Goal: Task Accomplishment & Management: Manage account settings

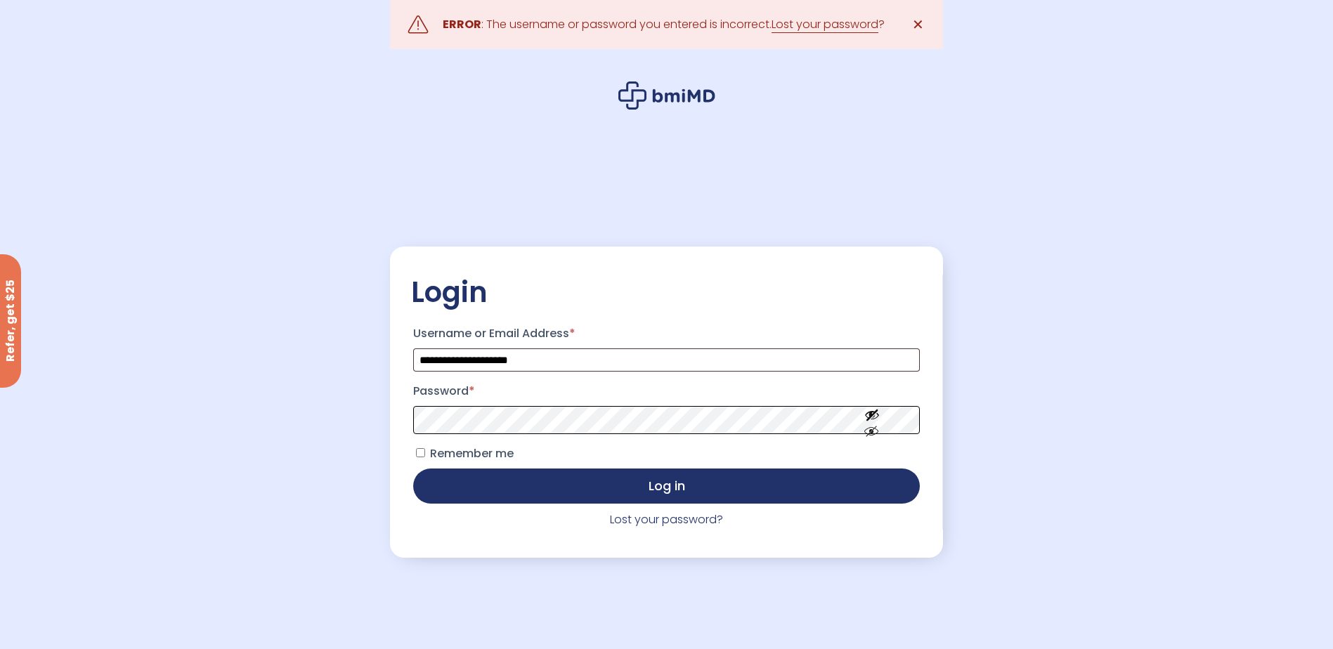
click at [413, 469] on button "Log in" at bounding box center [666, 486] width 506 height 35
click at [881, 426] on button "Show password" at bounding box center [872, 443] width 79 height 48
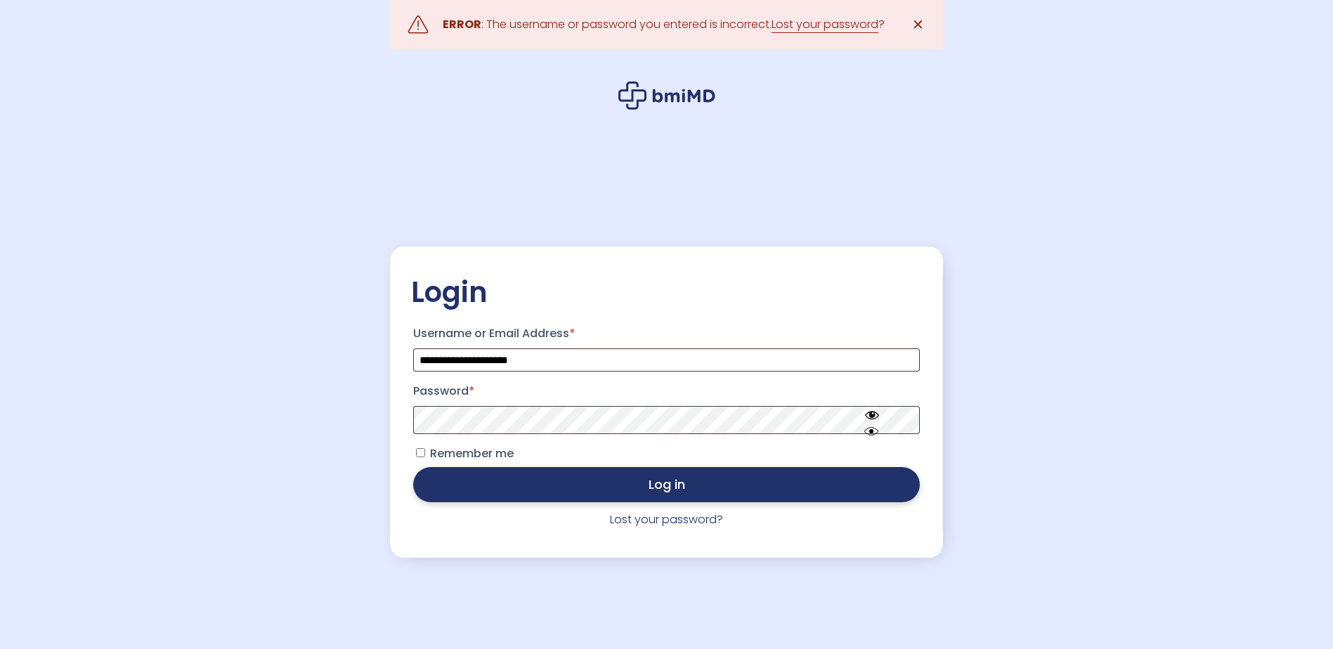
click at [743, 493] on button "Log in" at bounding box center [666, 484] width 506 height 35
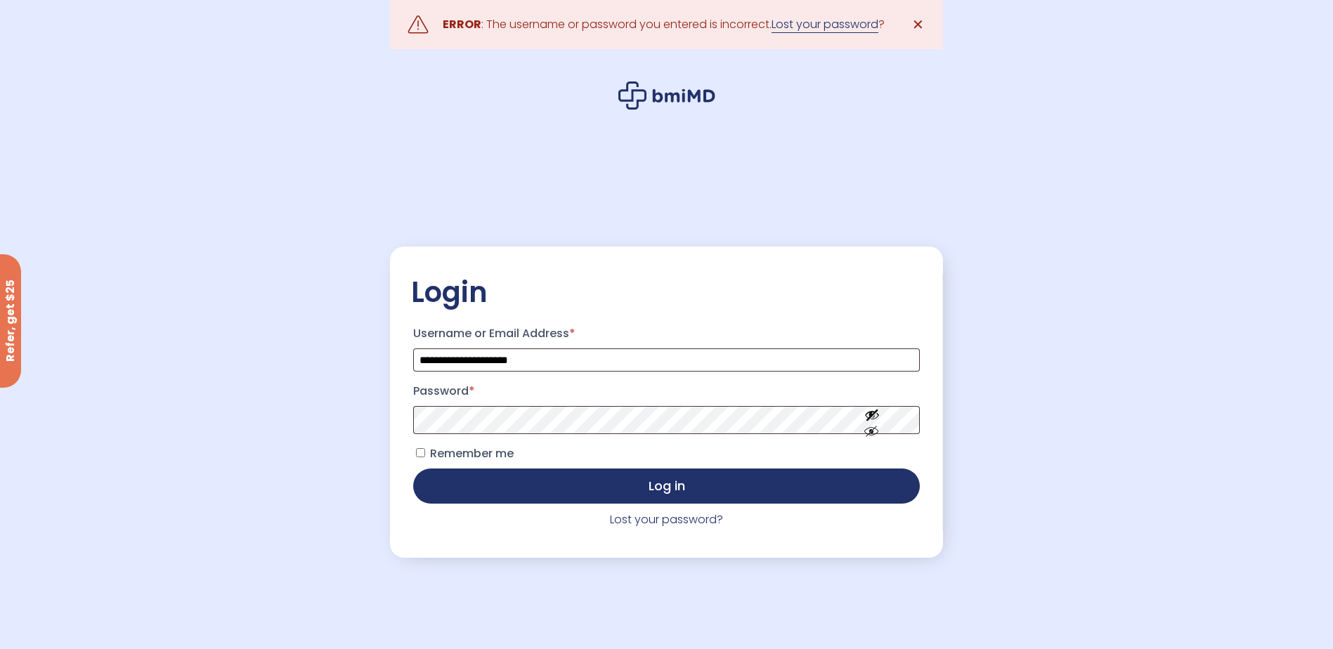
click at [855, 19] on link "Lost your password" at bounding box center [825, 24] width 107 height 17
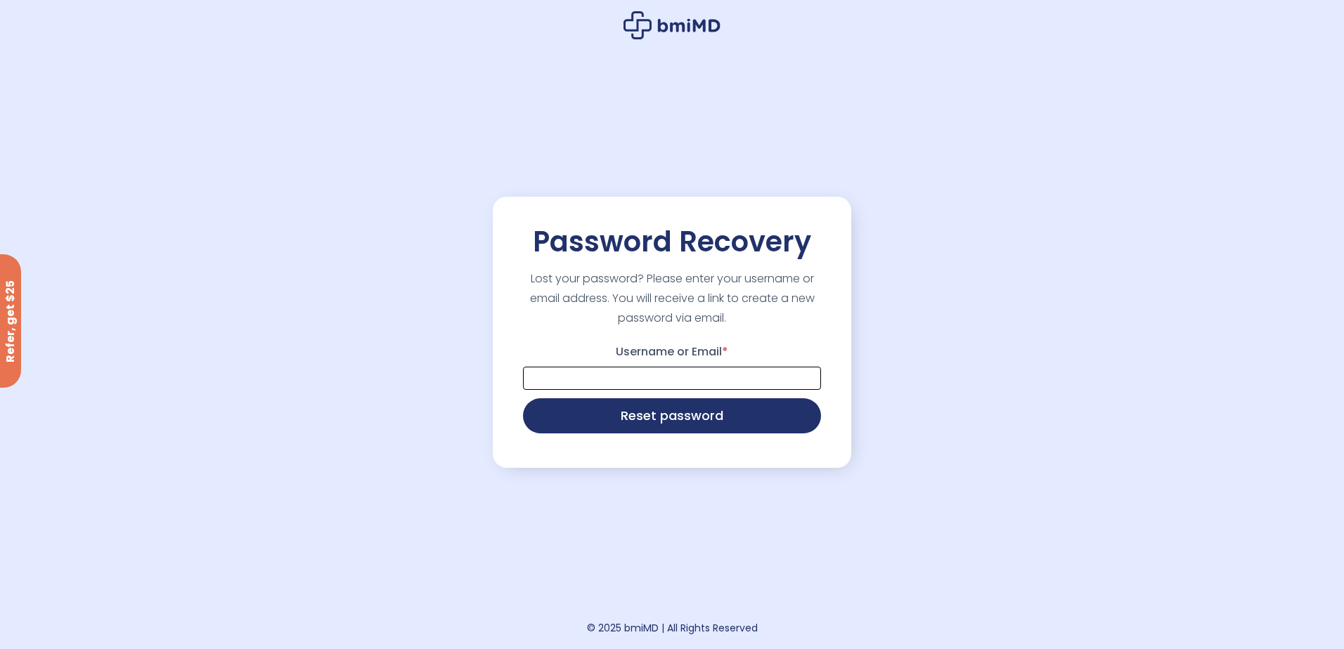
click at [774, 378] on input "Username or Email *" at bounding box center [672, 378] width 298 height 23
type input "**********"
click at [704, 424] on button "Reset password" at bounding box center [672, 414] width 298 height 35
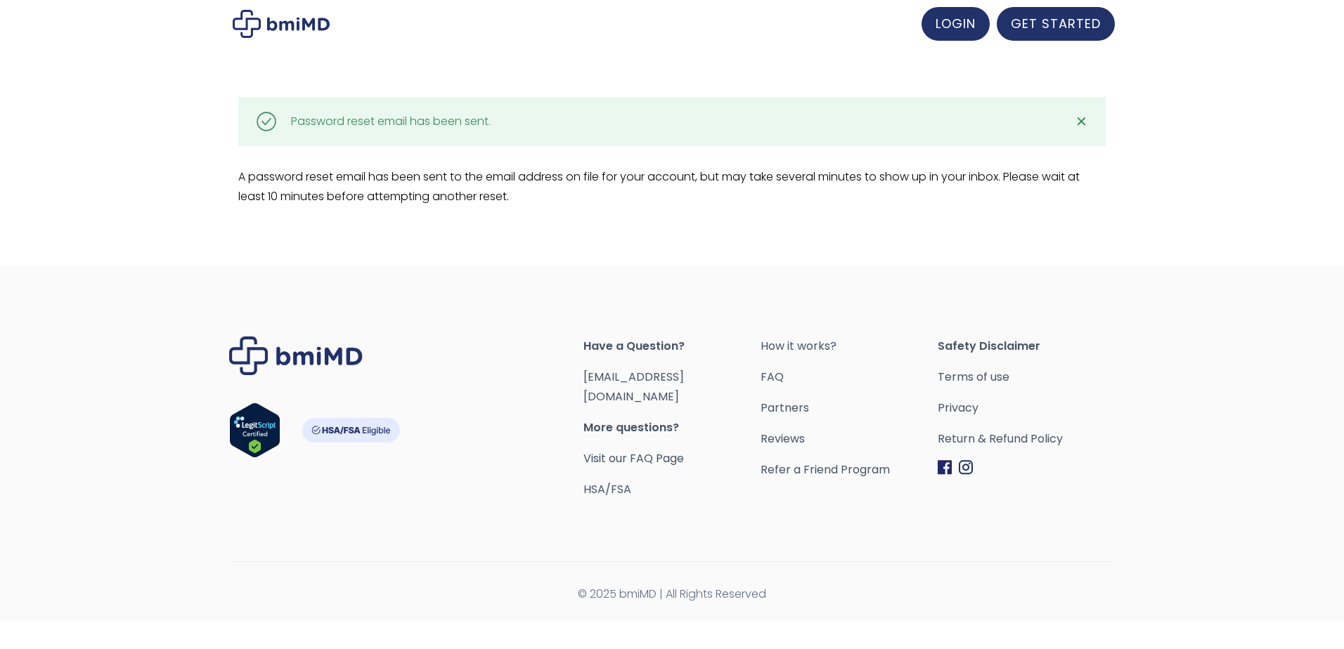
click at [963, 41] on div at bounding box center [672, 24] width 1344 height 48
click at [951, 34] on link "LOGIN" at bounding box center [955, 22] width 68 height 34
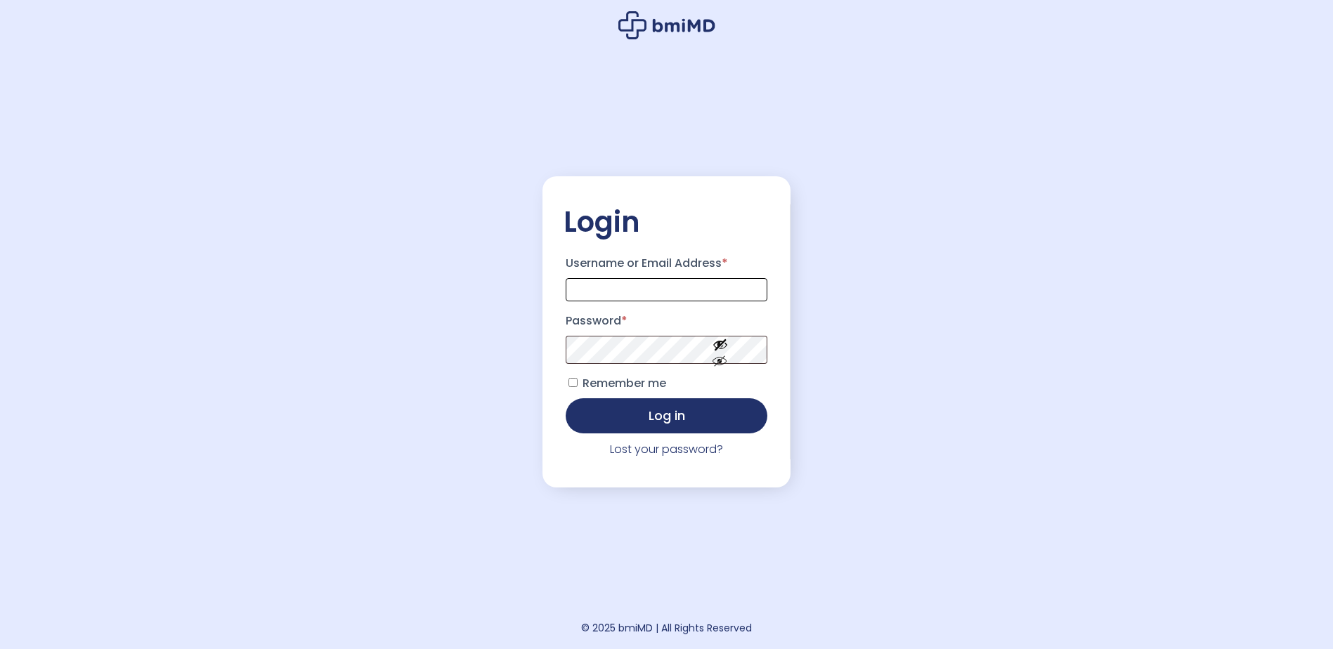
click at [733, 281] on input "Username or Email Address *" at bounding box center [667, 289] width 202 height 23
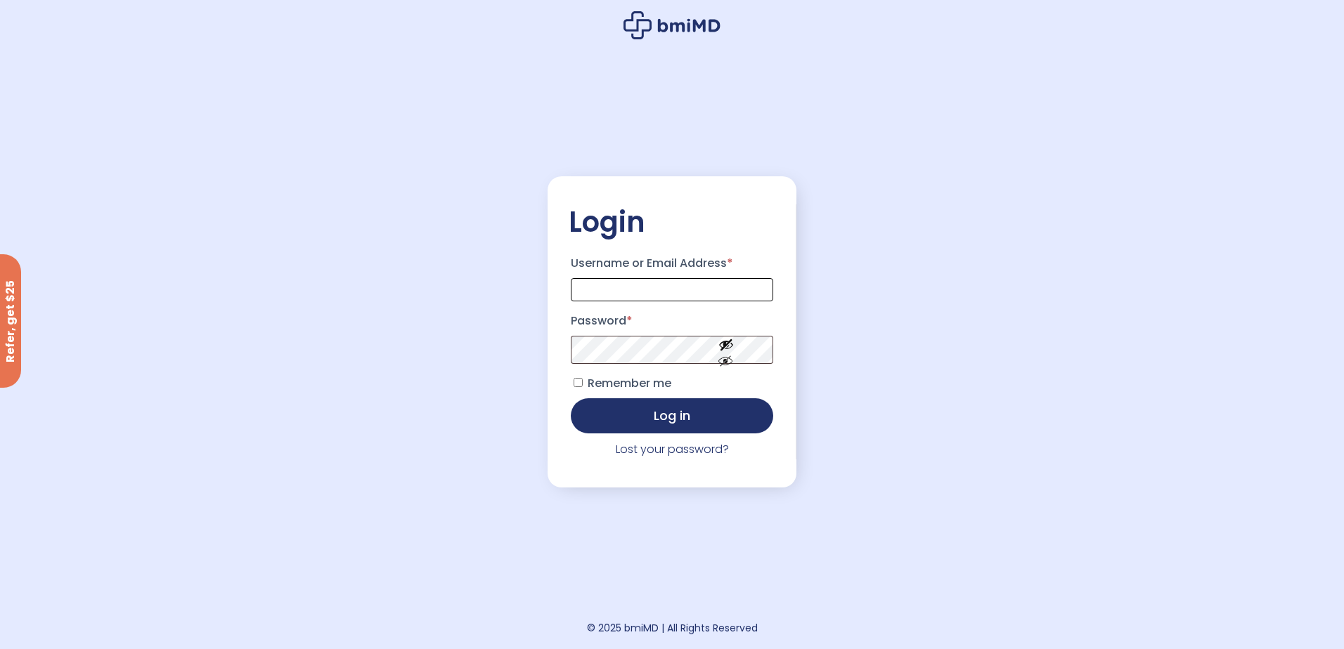
type input "**********"
click at [691, 349] on button "Show password" at bounding box center [726, 373] width 79 height 48
click at [571, 398] on button "Log in" at bounding box center [672, 415] width 202 height 35
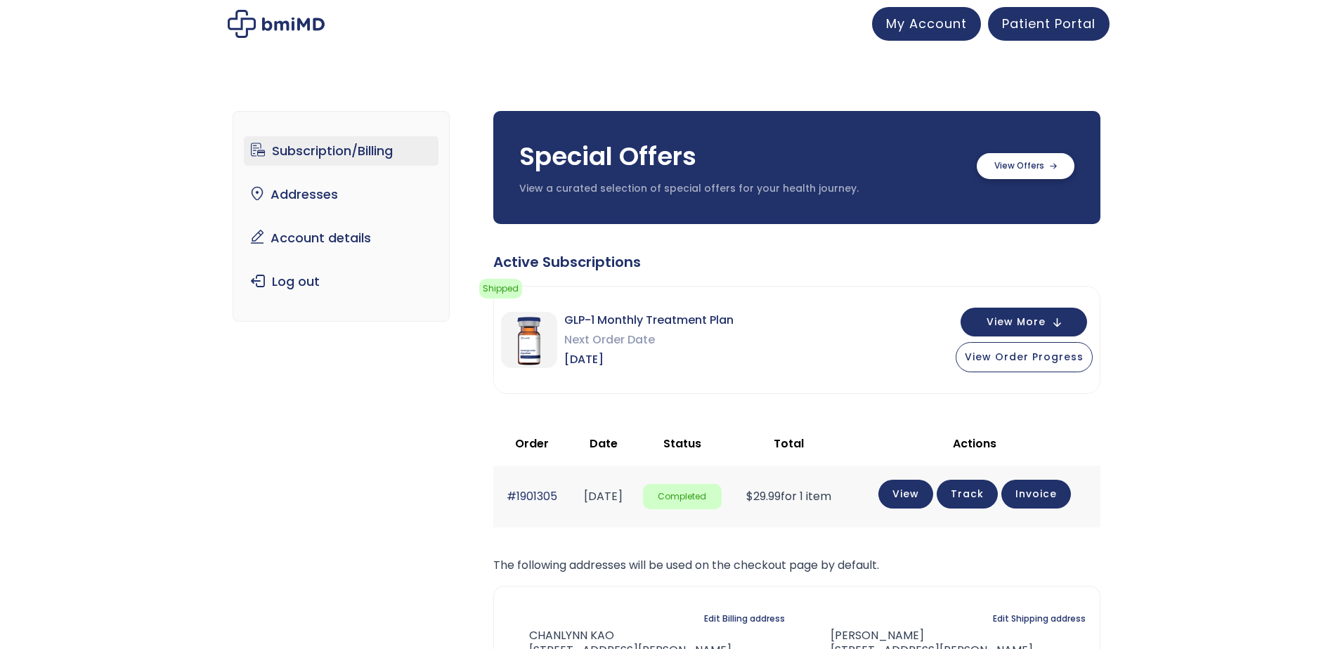
click at [1044, 169] on label at bounding box center [1026, 166] width 98 height 26
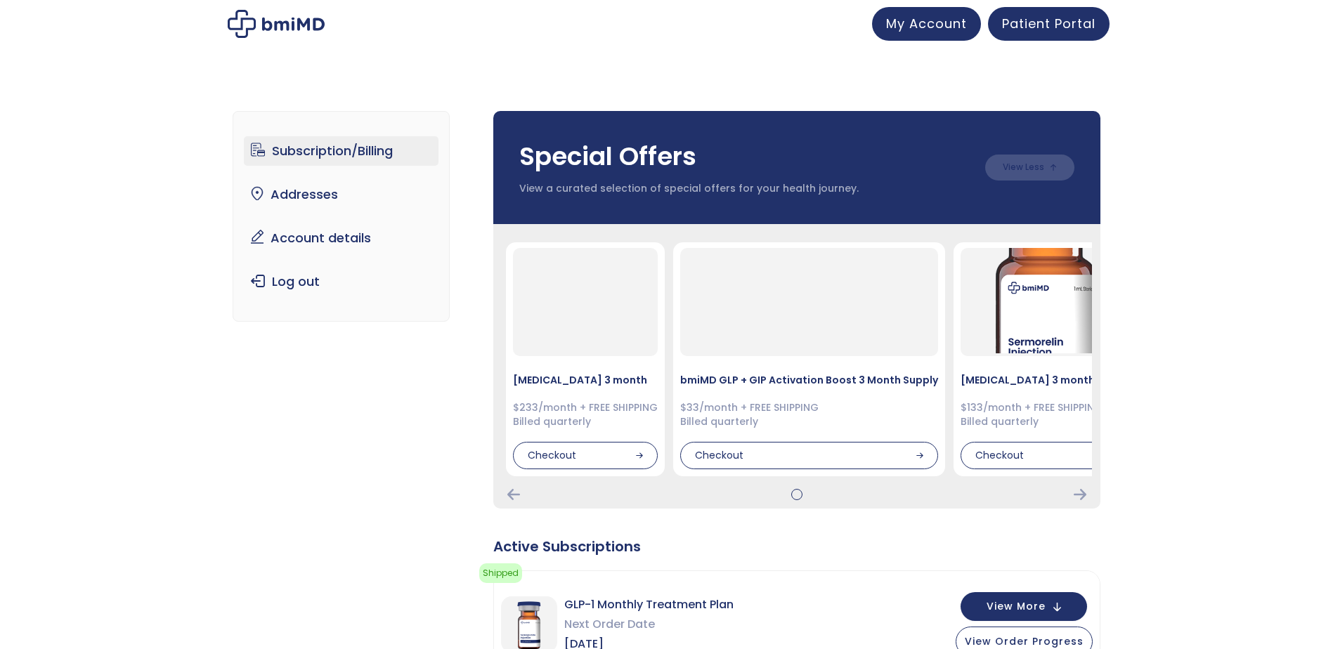
scroll to position [375, 0]
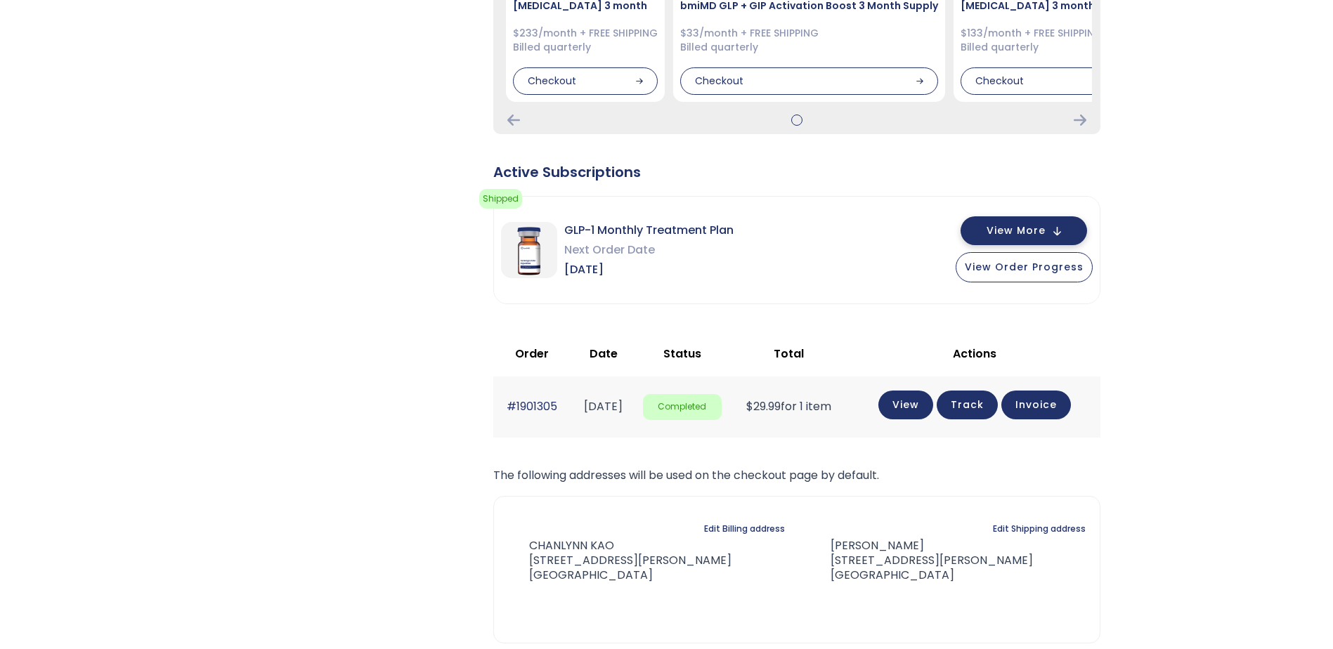
click at [1078, 232] on button "View More" at bounding box center [1024, 230] width 126 height 29
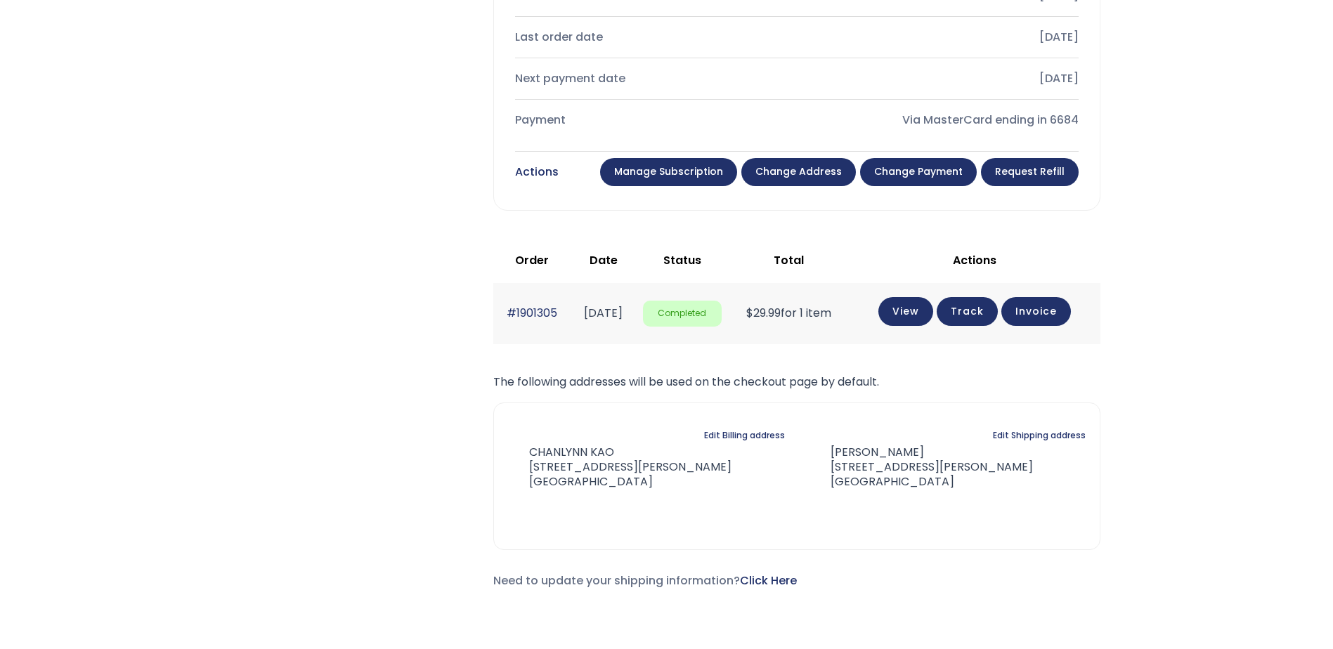
scroll to position [937, 0]
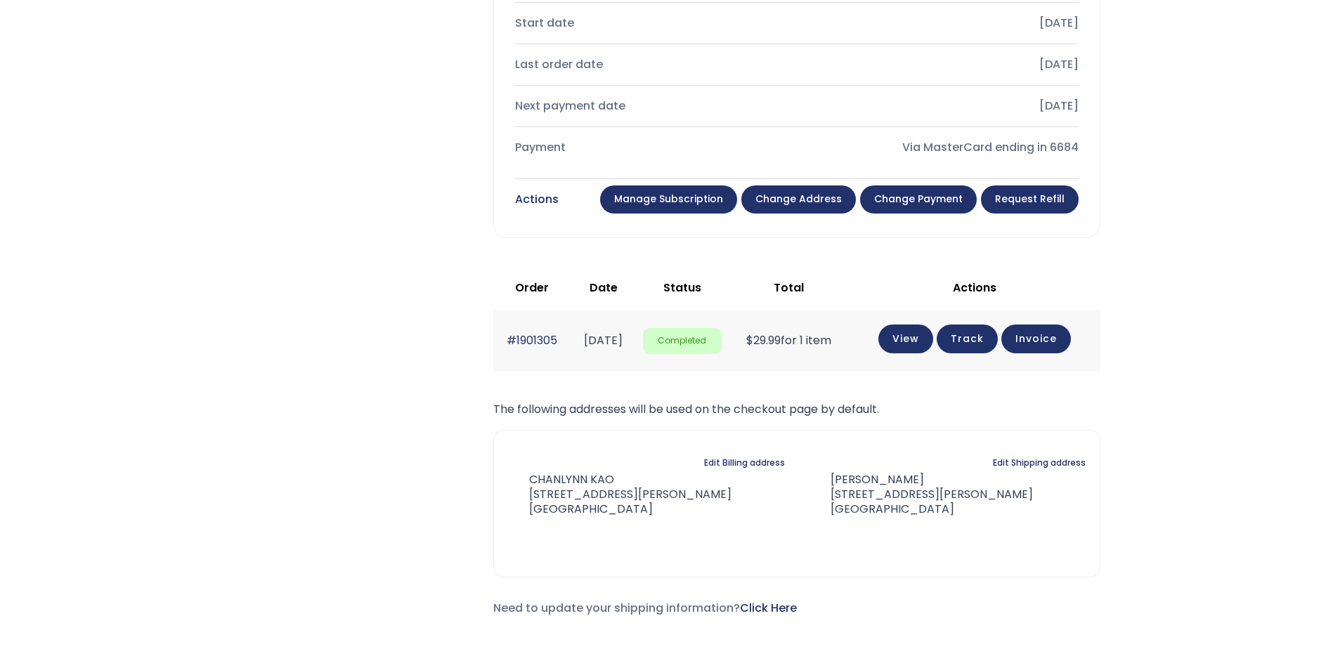
click at [688, 206] on link "Manage Subscription" at bounding box center [668, 200] width 137 height 28
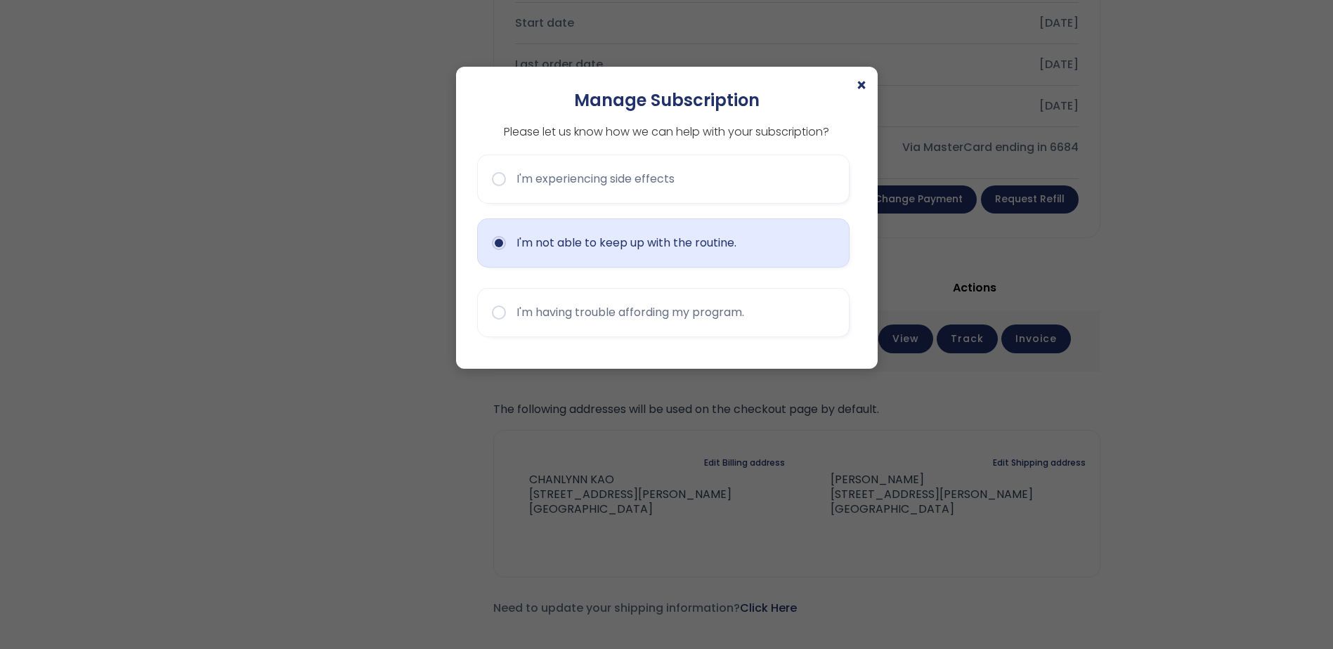
click at [678, 249] on button "I'm not able to keep up with the routine." at bounding box center [663, 243] width 372 height 49
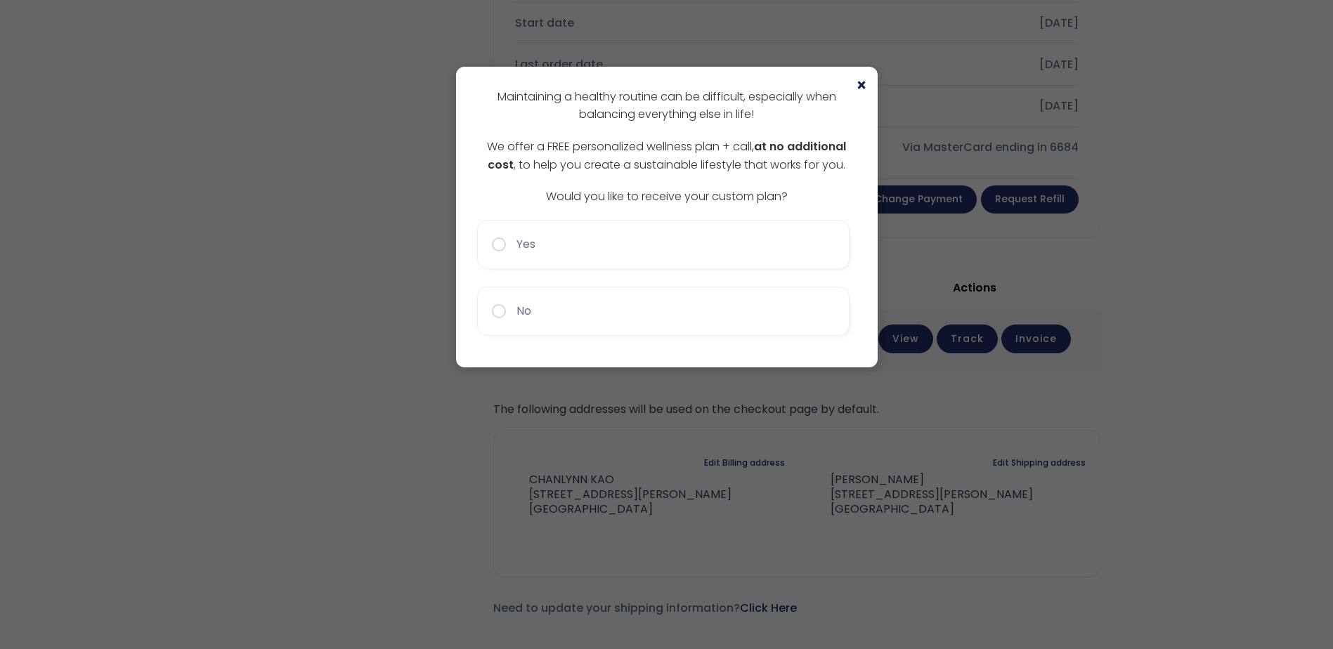
click at [857, 87] on span "×" at bounding box center [861, 85] width 11 height 17
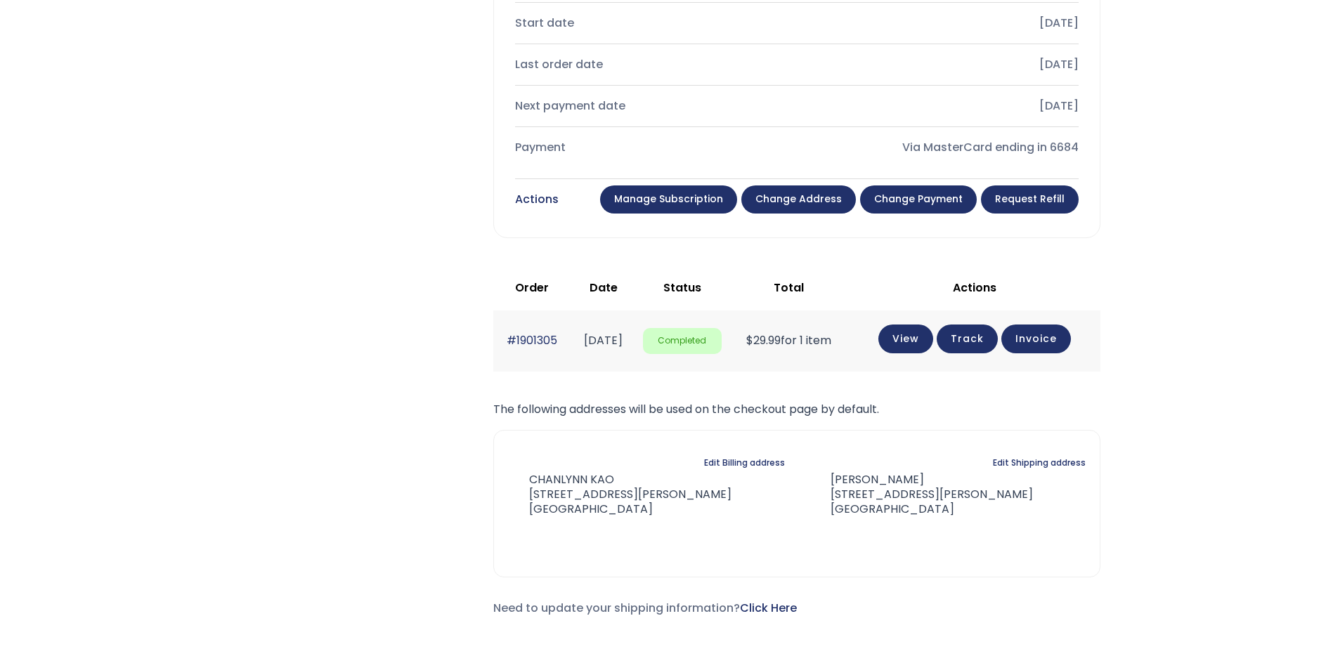
click at [715, 204] on link "Manage Subscription" at bounding box center [668, 200] width 137 height 28
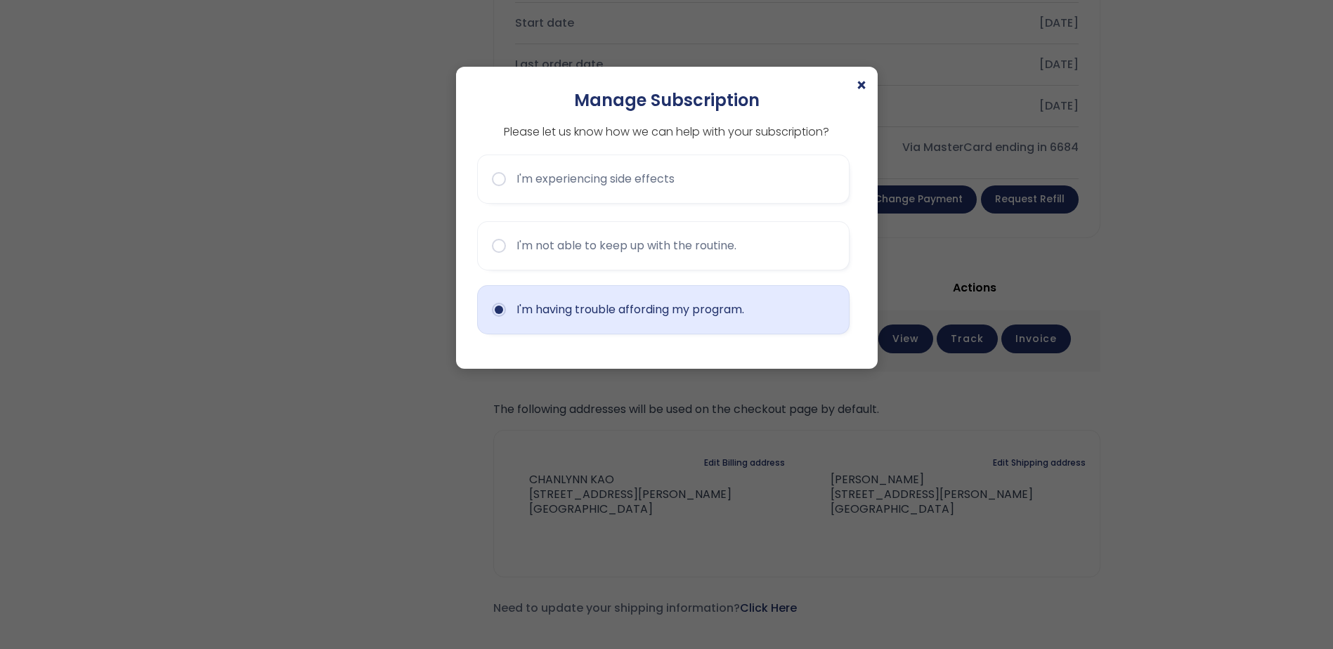
click at [775, 303] on button "I'm having trouble affording my program." at bounding box center [663, 309] width 372 height 49
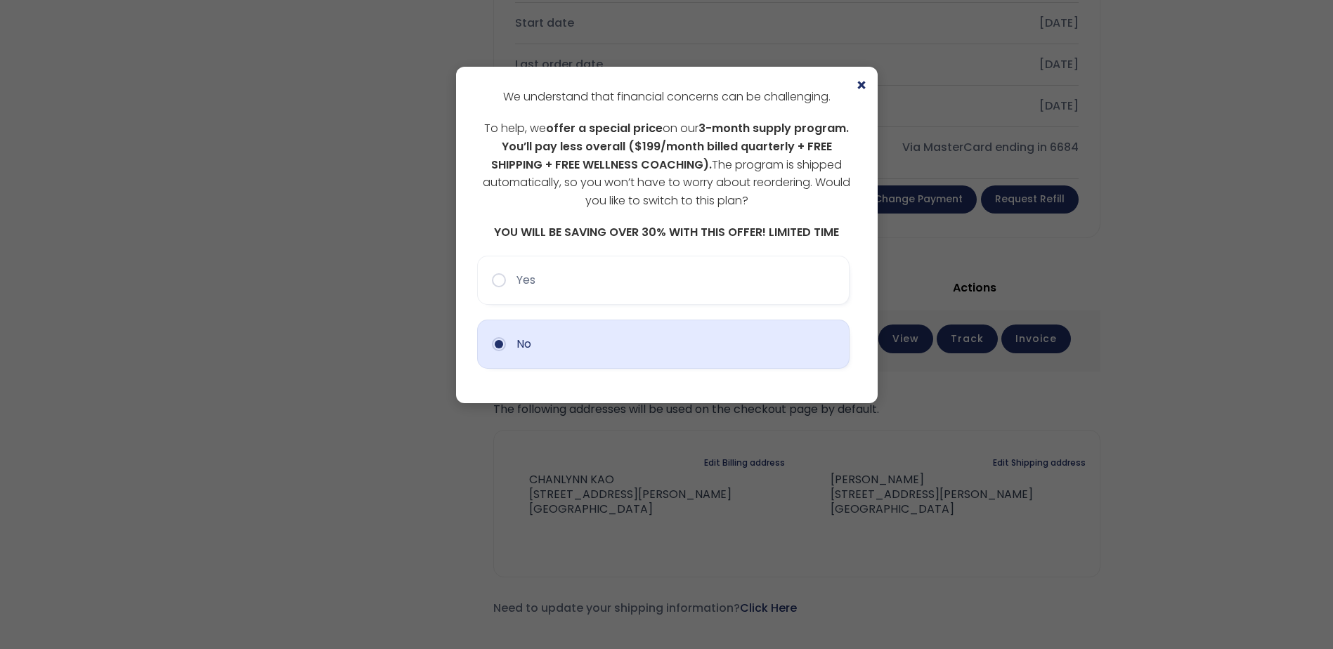
click at [658, 342] on button "No" at bounding box center [663, 344] width 372 height 49
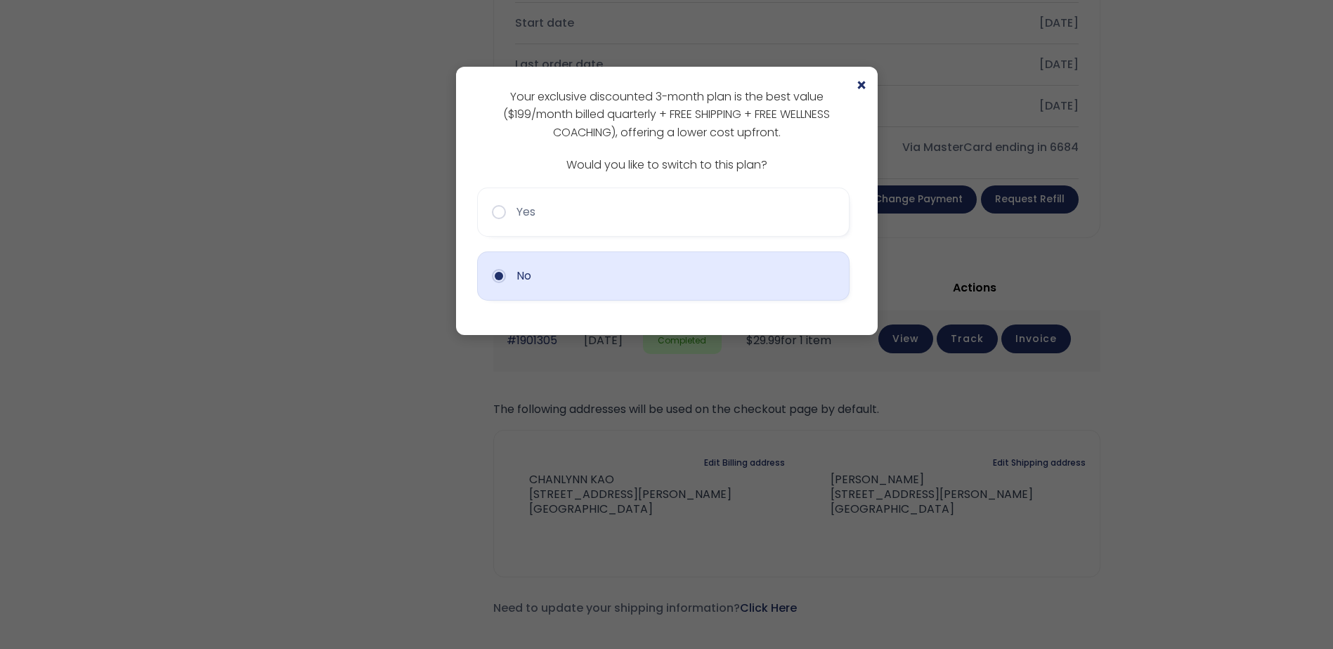
click at [668, 279] on button "No" at bounding box center [663, 276] width 372 height 49
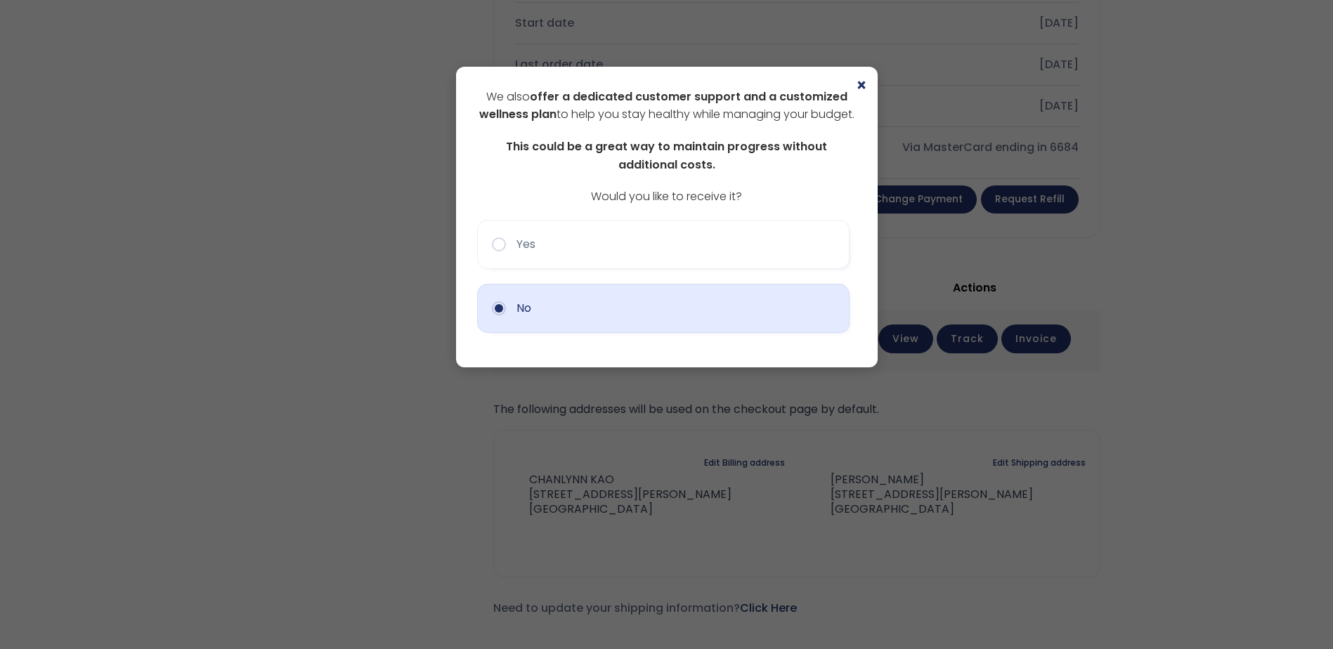
click at [695, 333] on button "No" at bounding box center [663, 308] width 372 height 49
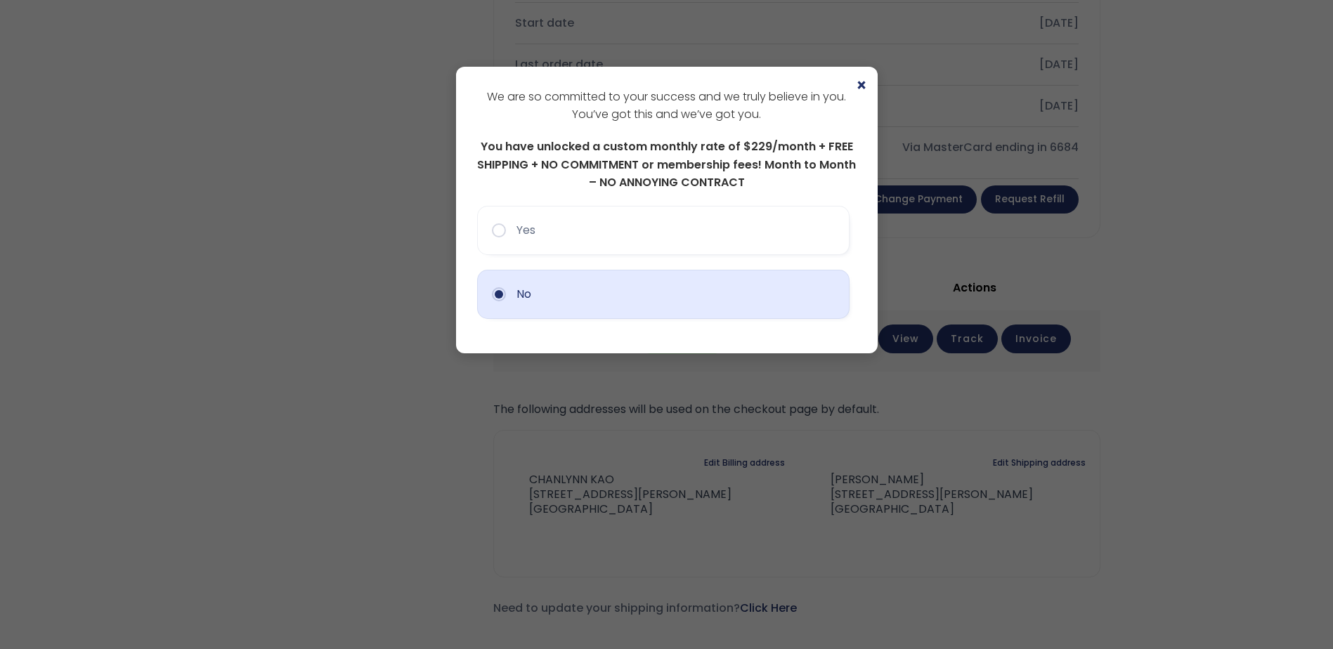
click at [722, 302] on button "No" at bounding box center [663, 294] width 372 height 49
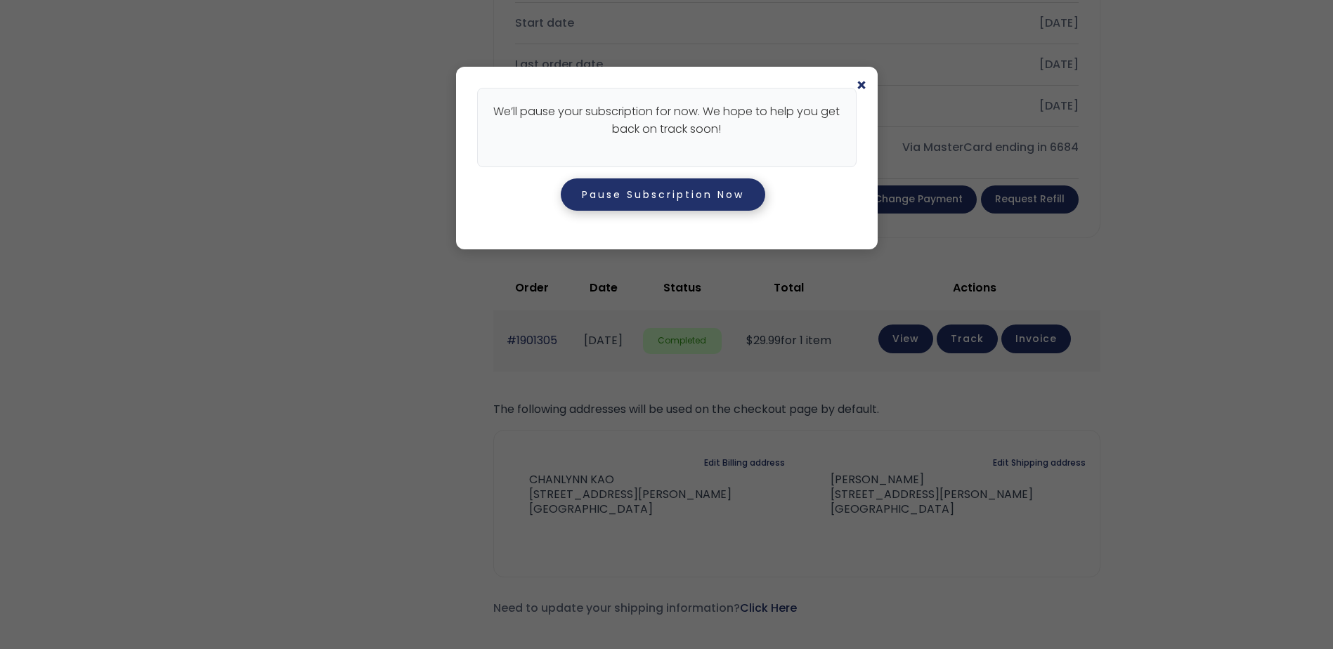
click at [743, 195] on button "Pause Subscription Now" at bounding box center [663, 194] width 204 height 32
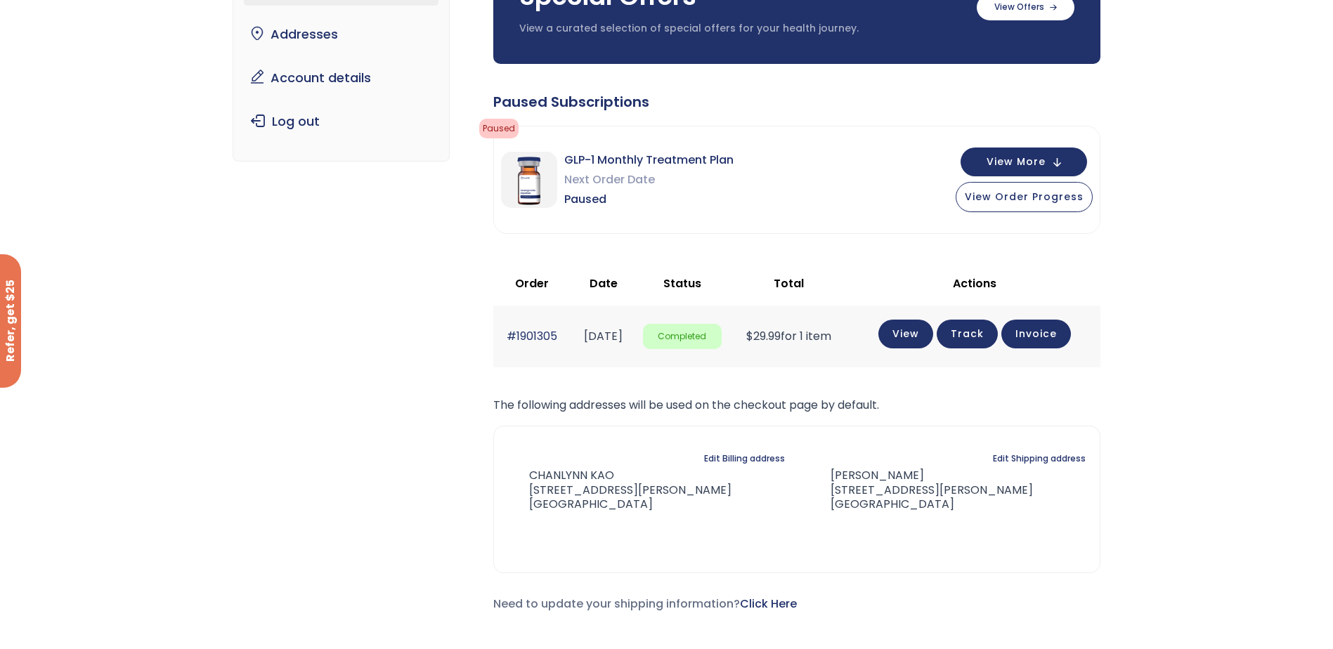
scroll to position [188, 0]
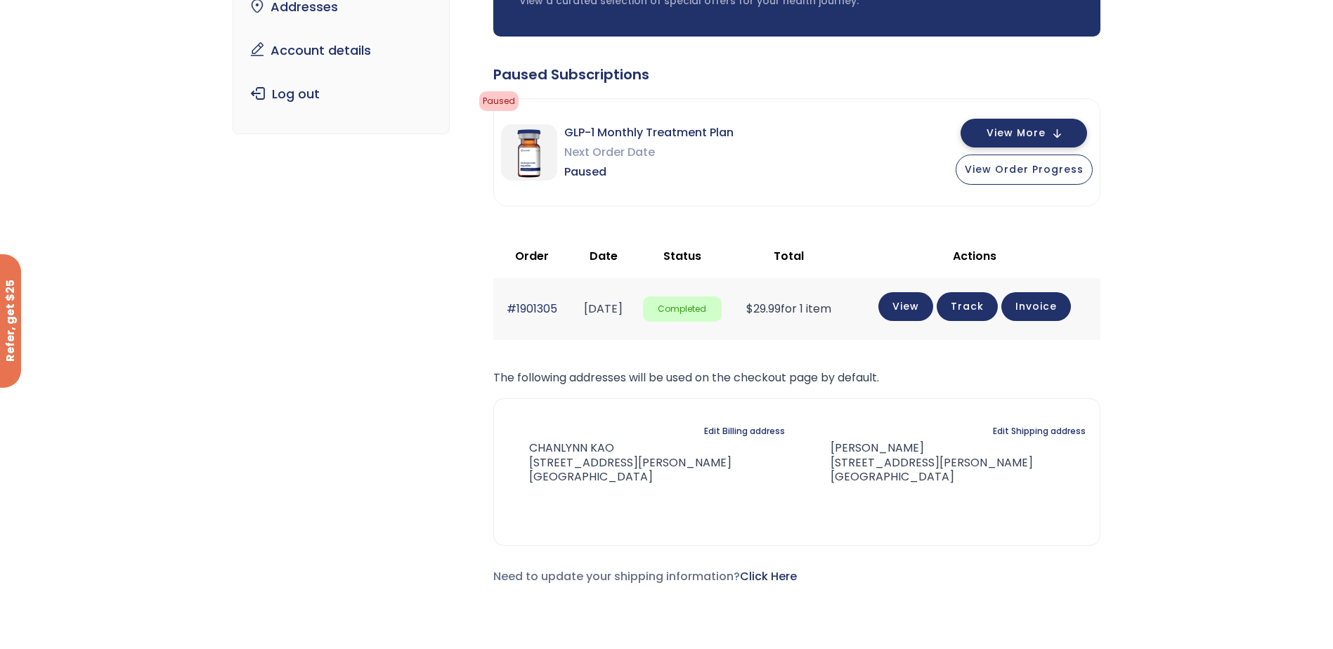
click at [1055, 122] on button "View More" at bounding box center [1024, 133] width 126 height 29
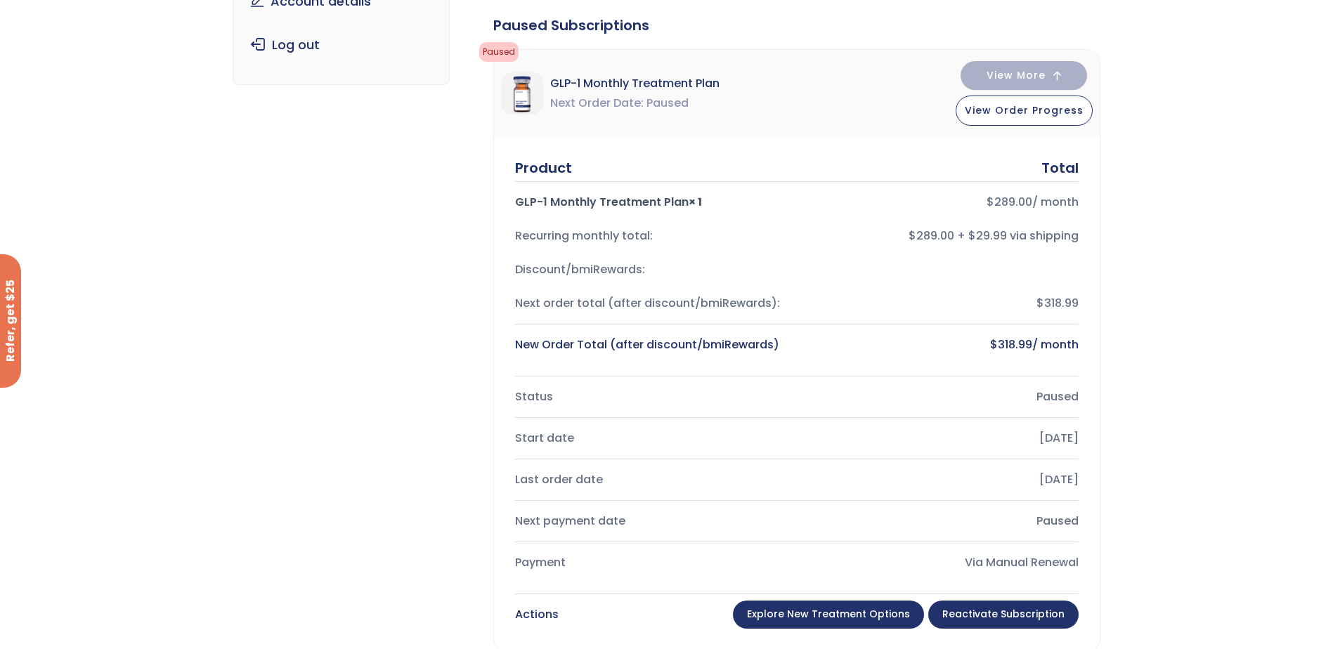
scroll to position [0, 0]
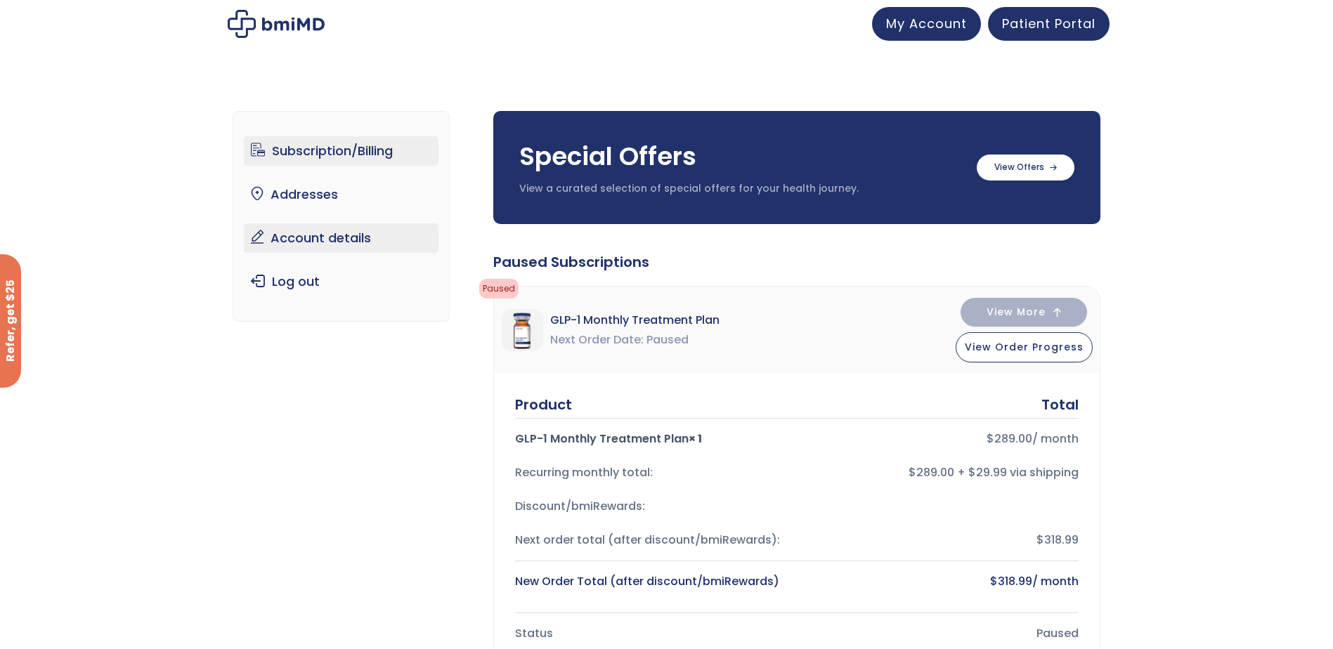
click at [342, 239] on link "Account details" at bounding box center [341, 238] width 195 height 30
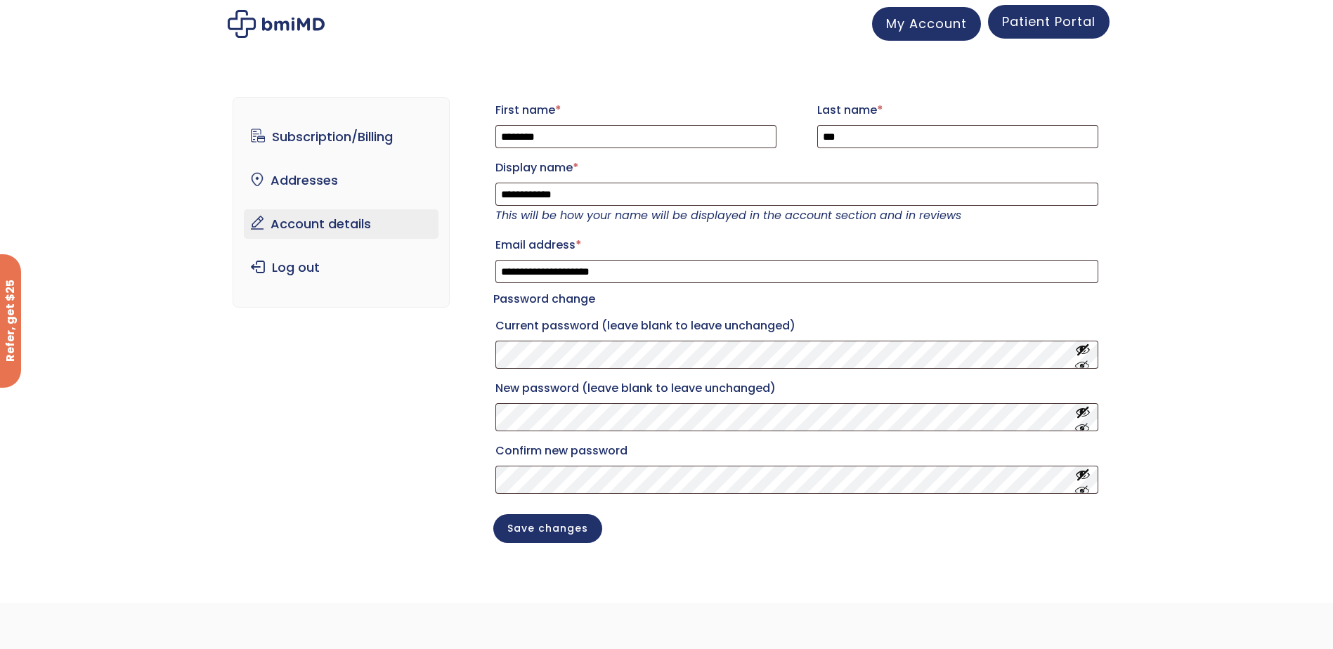
click at [1026, 18] on span "Patient Portal" at bounding box center [1048, 22] width 93 height 18
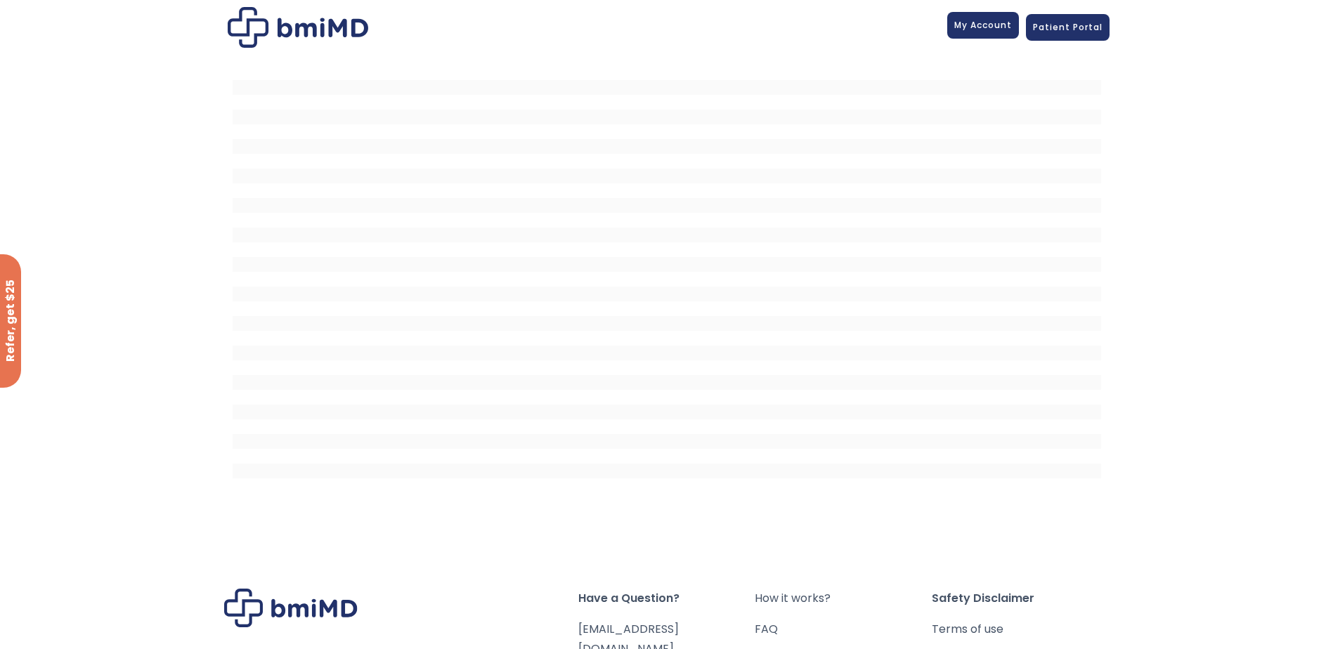
click at [981, 25] on span "My Account" at bounding box center [983, 25] width 58 height 12
